Goal: Unclear

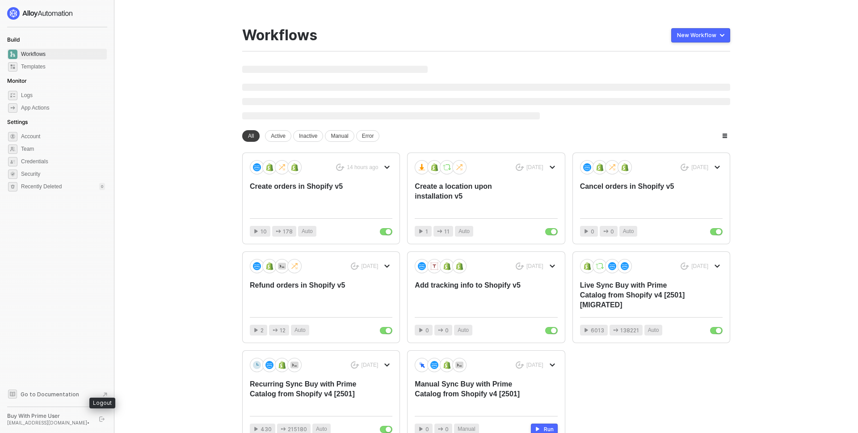
click at [103, 419] on icon "logout" at bounding box center [101, 418] width 5 height 5
